Goal: Task Accomplishment & Management: Manage account settings

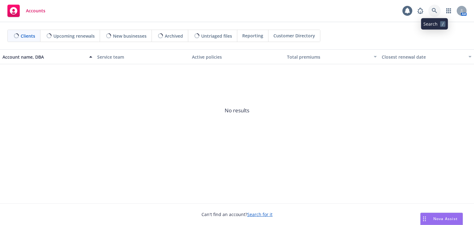
click at [433, 13] on icon at bounding box center [434, 11] width 6 height 6
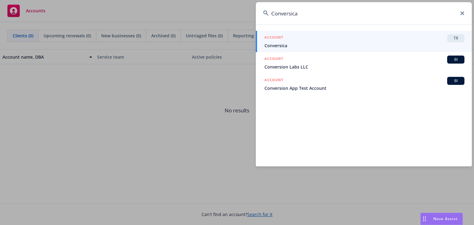
type input "Conversica"
click at [287, 41] on div "ACCOUNT TR" at bounding box center [364, 38] width 200 height 8
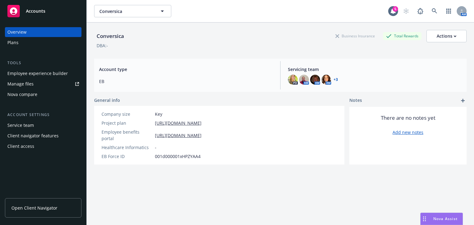
click at [26, 75] on div "Employee experience builder" at bounding box center [37, 73] width 60 height 10
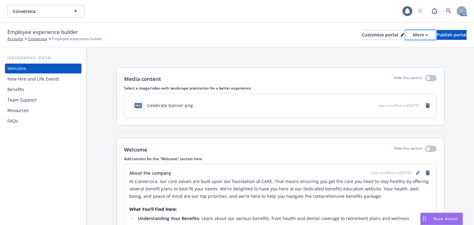
click at [413, 38] on div "More" at bounding box center [420, 34] width 15 height 9
click at [391, 62] on link "Copy portal link" at bounding box center [387, 61] width 56 height 12
click at [21, 89] on div "Benefits" at bounding box center [15, 89] width 17 height 10
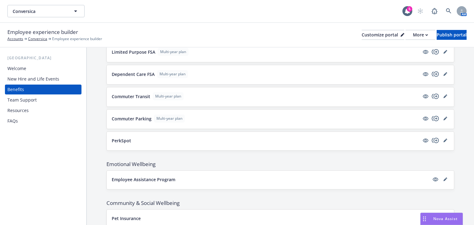
scroll to position [633, 0]
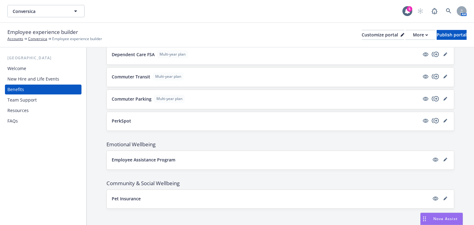
click at [31, 79] on div "New Hire and Life Events" at bounding box center [33, 79] width 52 height 10
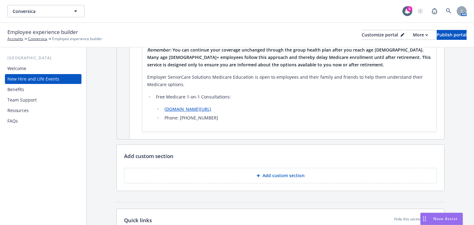
scroll to position [3470, 0]
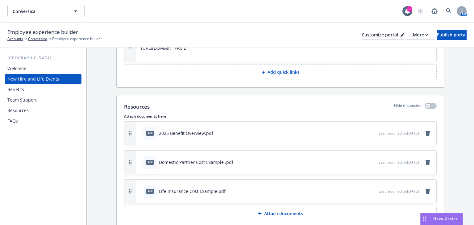
drag, startPoint x: 423, startPoint y: 105, endPoint x: 322, endPoint y: 102, distance: 101.2
click at [329, 121] on div "pdf 2025 Benefit Overview.pdf Last modified on 10/28/2024" at bounding box center [286, 132] width 300 height 23
click at [276, 210] on p "Attach documents" at bounding box center [283, 213] width 39 height 6
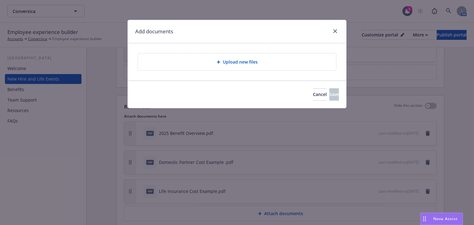
click at [237, 63] on span "Upload new files" at bounding box center [240, 62] width 35 height 6
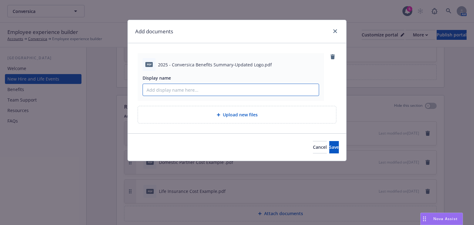
click at [157, 93] on input "Display name" at bounding box center [231, 90] width 176 height 12
drag, startPoint x: 232, startPoint y: 28, endPoint x: 297, endPoint y: 33, distance: 64.7
click at [332, 37] on div "Add documents" at bounding box center [237, 31] width 218 height 23
click at [173, 90] on input "Display name" at bounding box center [231, 90] width 176 height 12
type input "2025 Conversica Benefits Summary"
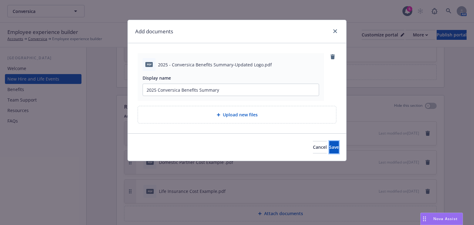
click at [329, 148] on span "Save" at bounding box center [334, 147] width 10 height 6
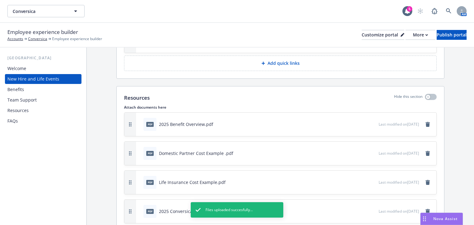
scroll to position [3495, 0]
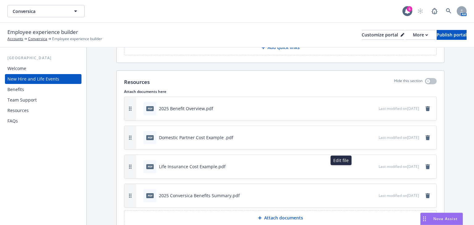
click at [351, 194] on icon "button" at bounding box center [352, 195] width 3 height 3
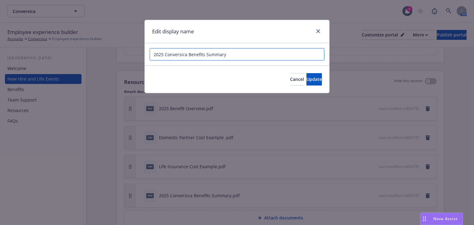
click at [203, 55] on input "2025 Conversica Benefits Summary" at bounding box center [237, 54] width 175 height 12
drag, startPoint x: 229, startPoint y: 55, endPoint x: 205, endPoint y: 55, distance: 24.4
click at [205, 54] on input "2025 Conversica Benefits Summary" at bounding box center [237, 54] width 175 height 12
type input "2025 Conversica Benefits Overview"
click at [306, 76] on button "Update" at bounding box center [313, 79] width 15 height 12
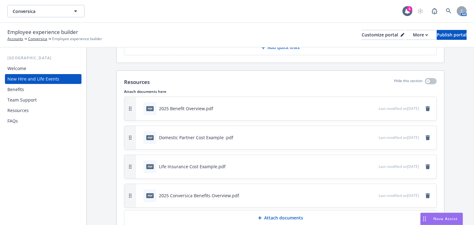
click at [351, 194] on icon "button" at bounding box center [352, 195] width 3 height 3
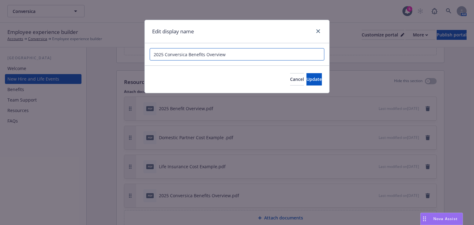
drag, startPoint x: 186, startPoint y: 54, endPoint x: 164, endPoint y: 54, distance: 21.9
click at [164, 54] on input "2025 Conversica Benefits Overview" at bounding box center [237, 54] width 175 height 12
click at [165, 54] on input "2025 Benefits Overview" at bounding box center [237, 54] width 175 height 12
type input "2025 Benefits Overview"
click at [306, 82] on button "Update" at bounding box center [313, 79] width 15 height 12
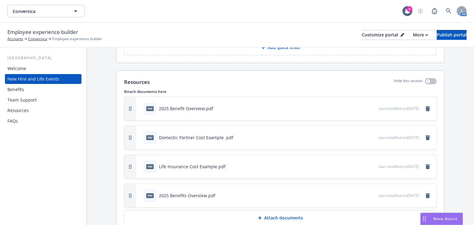
click at [425, 106] on icon "remove" at bounding box center [427, 108] width 4 height 5
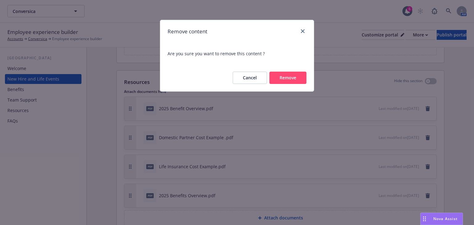
click at [290, 77] on button "Remove" at bounding box center [287, 78] width 37 height 12
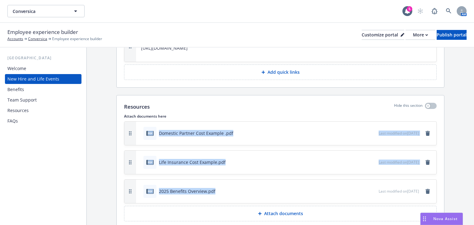
drag, startPoint x: 253, startPoint y: 163, endPoint x: 249, endPoint y: 90, distance: 72.5
click at [249, 95] on div "Resources Hide this section Attach documents here pdf Domestic Partner Cost Exa…" at bounding box center [280, 161] width 327 height 133
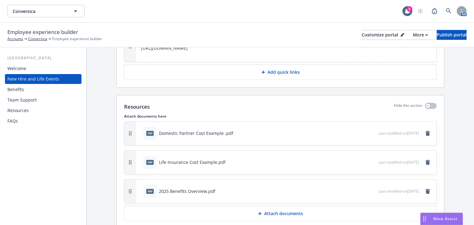
click at [248, 95] on div "Resources Hide this section Attach documents here pdf Domestic Partner Cost Exa…" at bounding box center [280, 161] width 327 height 133
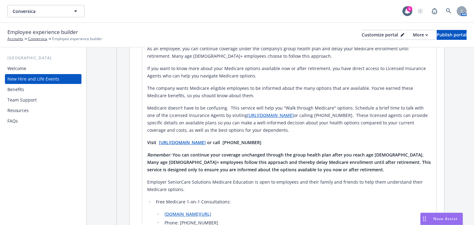
scroll to position [3125, 0]
click at [436, 35] on div "Publish portal" at bounding box center [451, 34] width 30 height 9
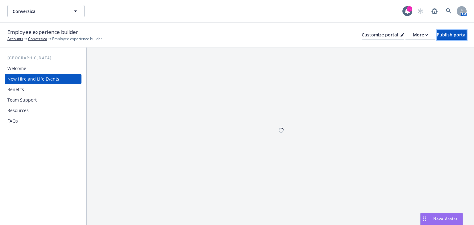
scroll to position [0, 0]
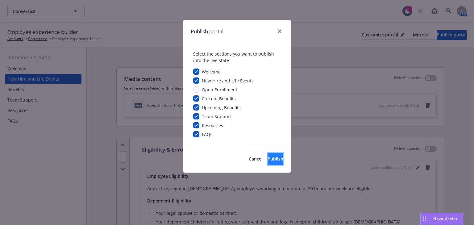
click at [267, 157] on span "Publish" at bounding box center [275, 159] width 16 height 6
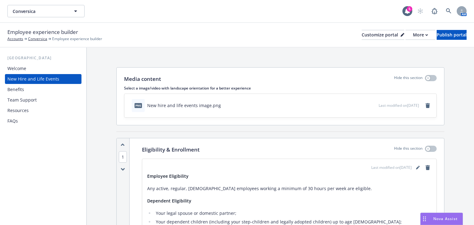
click at [22, 88] on div "Benefits" at bounding box center [15, 89] width 17 height 10
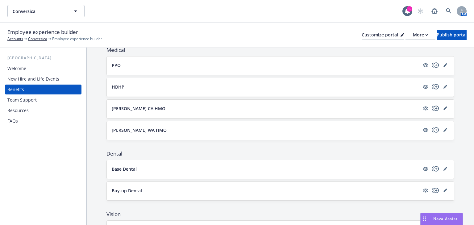
scroll to position [99, 0]
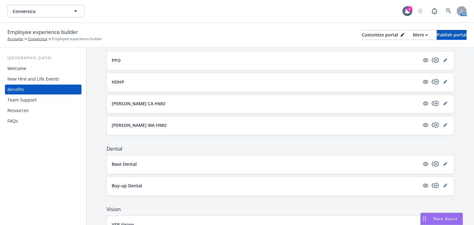
click at [26, 98] on div "Team Support" at bounding box center [21, 100] width 29 height 10
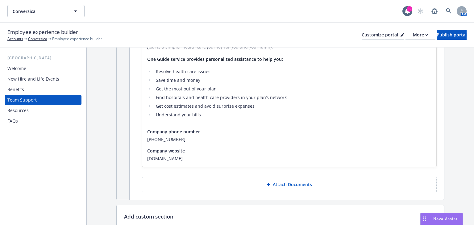
scroll to position [2403, 0]
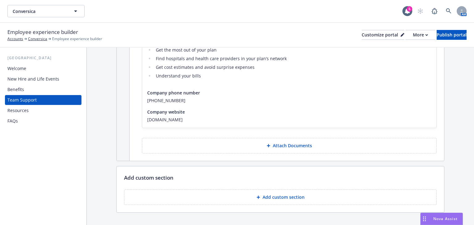
click at [28, 112] on div "Resources" at bounding box center [17, 110] width 21 height 10
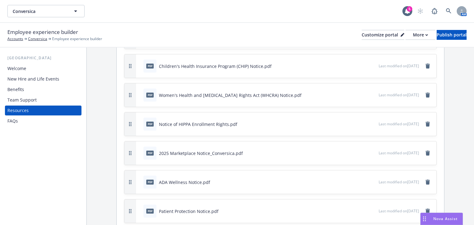
scroll to position [345, 0]
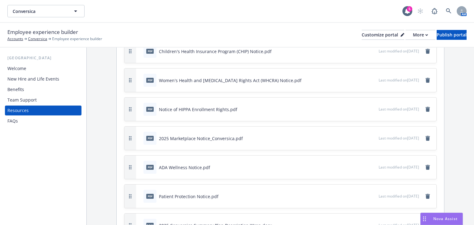
click at [9, 124] on div "FAQs" at bounding box center [12, 121] width 10 height 10
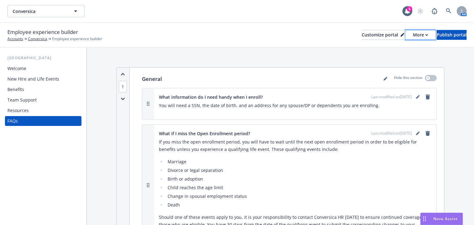
click at [408, 34] on button "More" at bounding box center [420, 35] width 30 height 10
click at [388, 58] on link "Copy portal link" at bounding box center [387, 61] width 56 height 12
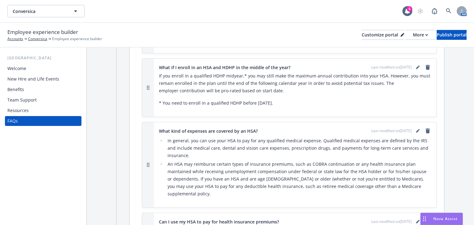
scroll to position [2023, 0]
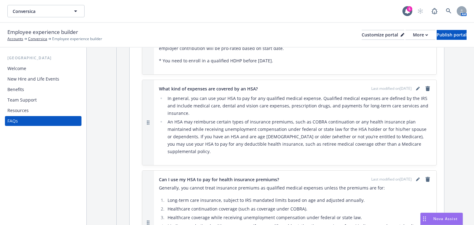
click at [33, 88] on div "Benefits" at bounding box center [43, 89] width 72 height 10
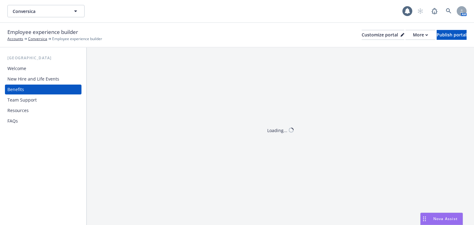
click at [25, 72] on div "Welcome" at bounding box center [16, 69] width 19 height 10
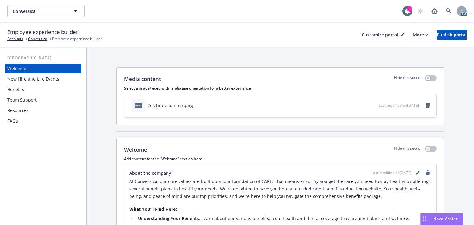
click at [43, 81] on div "New Hire and Life Events" at bounding box center [33, 79] width 52 height 10
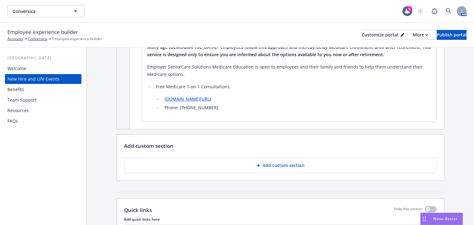
scroll to position [3470, 0]
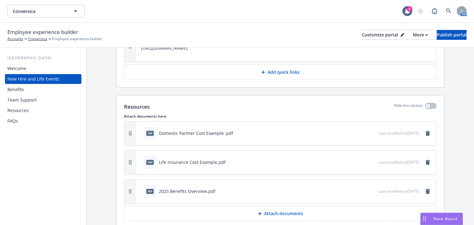
click at [425, 189] on icon "remove" at bounding box center [427, 191] width 4 height 5
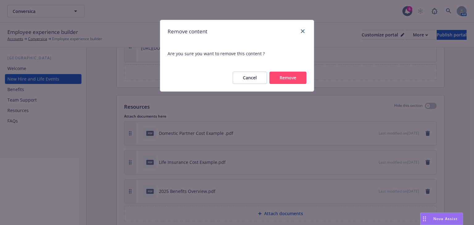
click at [290, 80] on button "Remove" at bounding box center [287, 78] width 37 height 12
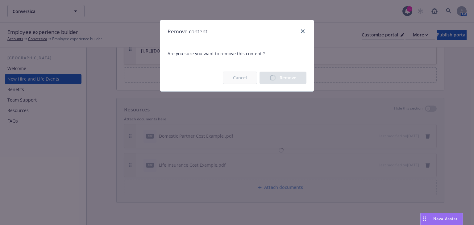
scroll to position [3441, 0]
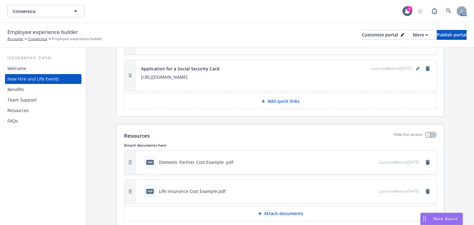
click at [281, 210] on p "Attach documents" at bounding box center [283, 213] width 39 height 6
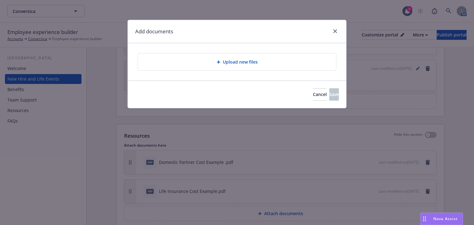
click at [246, 64] on span "Upload new files" at bounding box center [240, 62] width 35 height 6
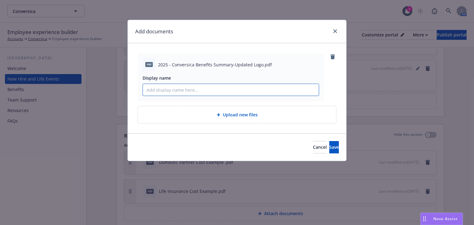
click at [172, 90] on input "Display name" at bounding box center [231, 90] width 176 height 12
type input "2025 Benefits Overview"
click at [329, 146] on button "Save" at bounding box center [334, 147] width 10 height 12
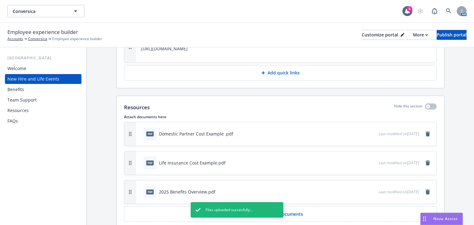
scroll to position [3470, 0]
click at [370, 188] on icon "preview file" at bounding box center [373, 190] width 6 height 4
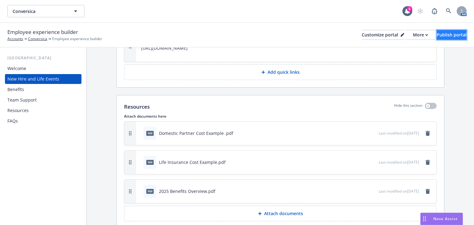
click at [444, 38] on div "Publish portal" at bounding box center [451, 34] width 30 height 9
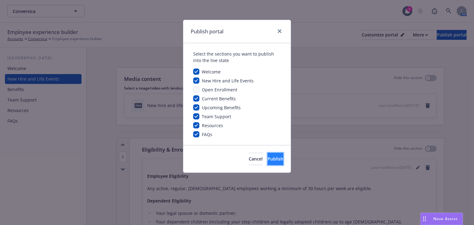
click at [267, 164] on button "Publish" at bounding box center [275, 159] width 16 height 12
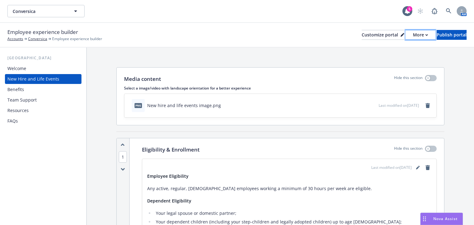
click at [425, 35] on icon "button" at bounding box center [426, 34] width 2 height 1
click at [386, 60] on link "Copy portal link" at bounding box center [387, 61] width 56 height 12
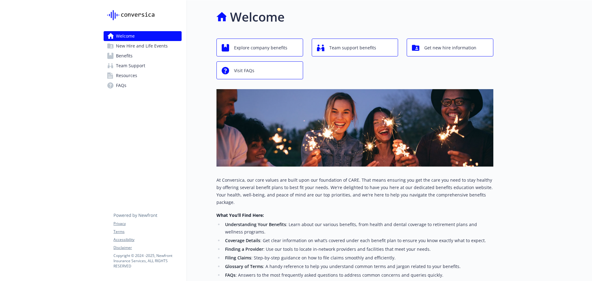
click at [126, 58] on span "Benefits" at bounding box center [124, 56] width 17 height 10
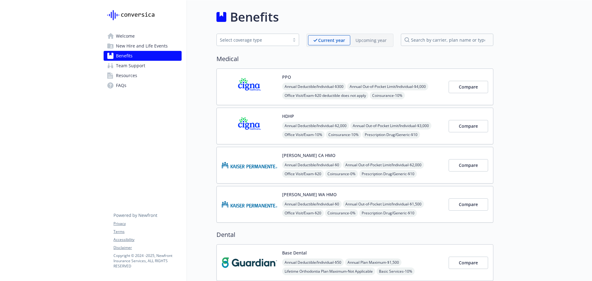
click at [140, 49] on span "New Hire and Life Events" at bounding box center [142, 46] width 52 height 10
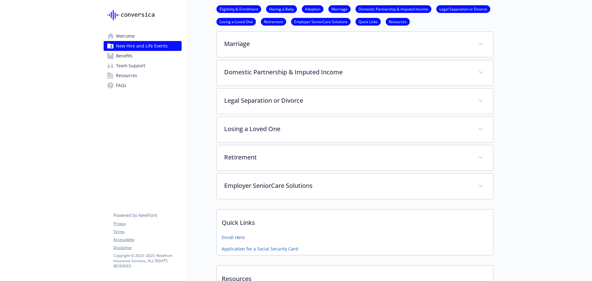
scroll to position [303, 0]
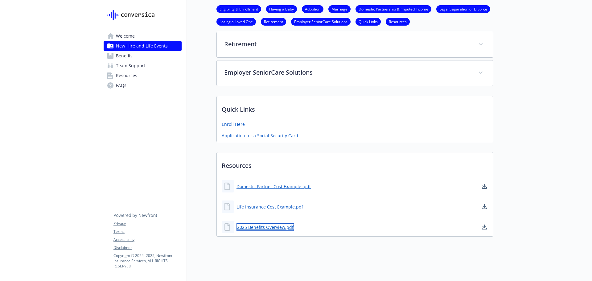
click at [253, 223] on link "2025 Benefits Overview.pdf" at bounding box center [265, 227] width 58 height 8
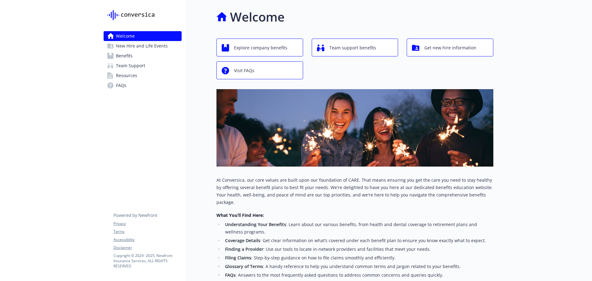
click at [129, 57] on span "Benefits" at bounding box center [124, 56] width 17 height 10
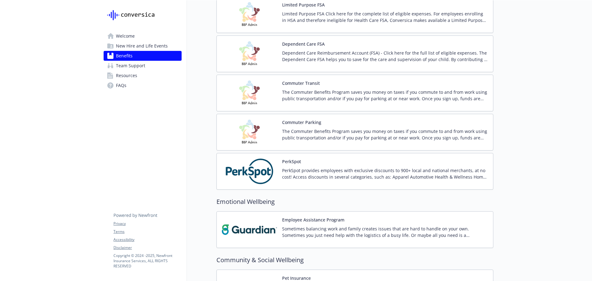
scroll to position [907, 0]
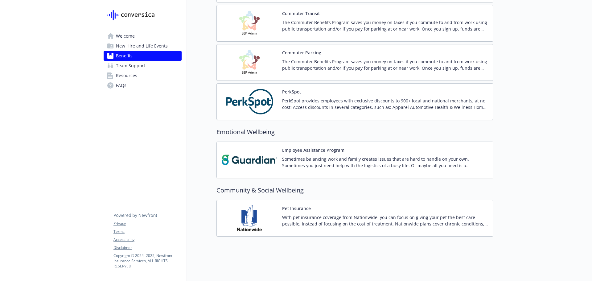
click at [161, 48] on span "New Hire and Life Events" at bounding box center [142, 46] width 52 height 10
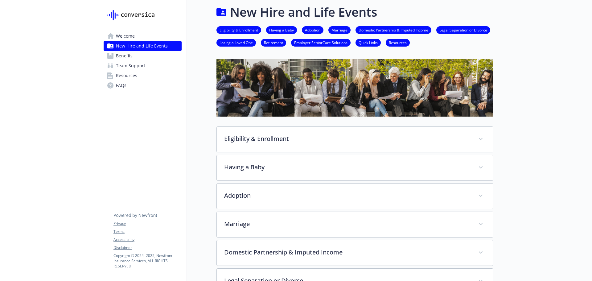
scroll to position [303, 0]
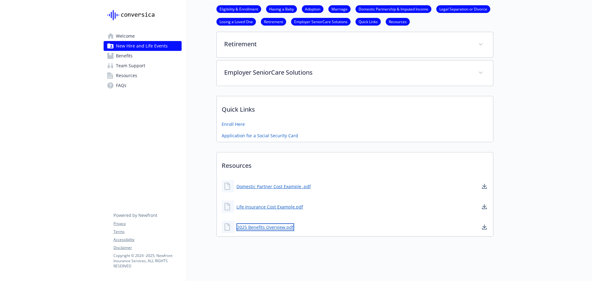
click at [272, 223] on link "2025 Benefits Overview.pdf" at bounding box center [265, 227] width 58 height 8
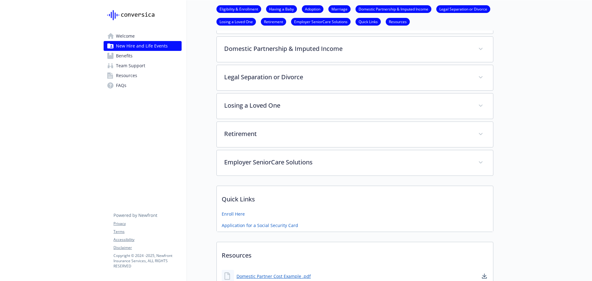
scroll to position [118, 0]
